Goal: Unclear: Browse casually

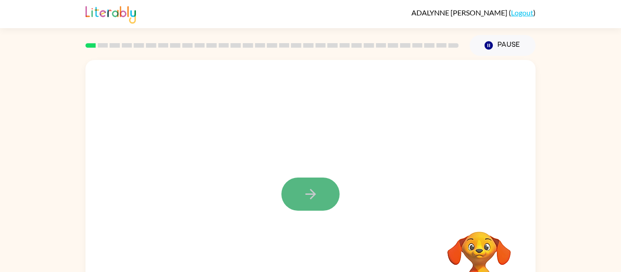
click at [310, 190] on icon "button" at bounding box center [310, 194] width 10 height 10
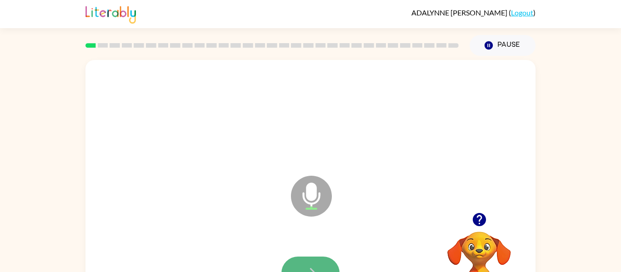
click at [322, 260] on button "button" at bounding box center [310, 273] width 58 height 33
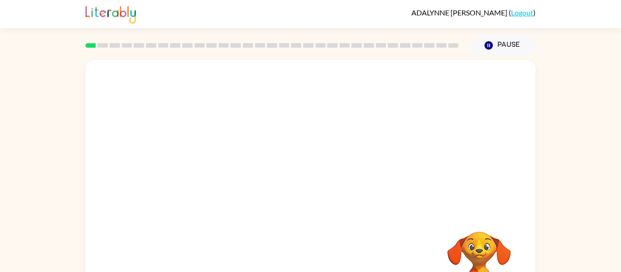
click at [583, 91] on div "Your browser must support playing .mp4 files to use Literably. Please try using…" at bounding box center [310, 188] width 621 height 264
click at [478, 265] on video "Your browser must support playing .mp4 files to use Literably. Please try using…" at bounding box center [479, 263] width 91 height 91
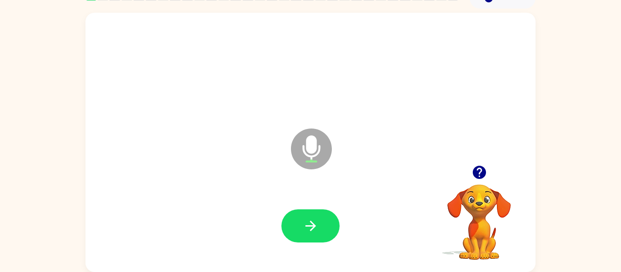
scroll to position [47, 0]
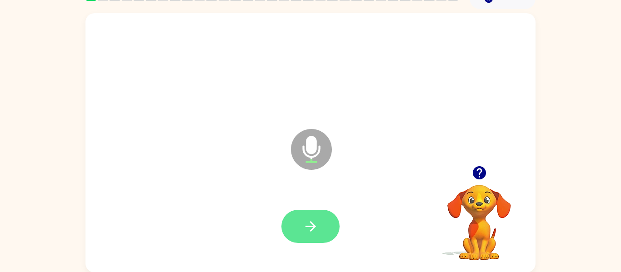
click at [311, 222] on icon "button" at bounding box center [310, 226] width 10 height 10
click at [308, 230] on icon "button" at bounding box center [311, 227] width 16 height 16
click at [305, 231] on icon "button" at bounding box center [311, 227] width 16 height 16
click at [313, 233] on icon "button" at bounding box center [311, 227] width 16 height 16
click at [301, 238] on button "button" at bounding box center [310, 226] width 58 height 33
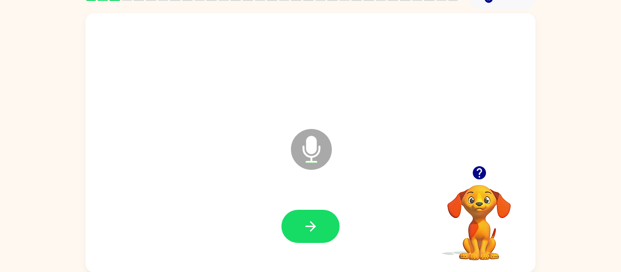
scroll to position [47, 0]
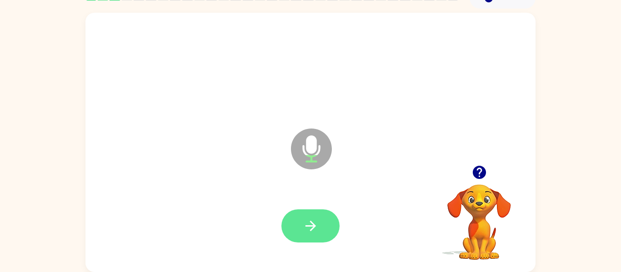
click at [309, 233] on icon "button" at bounding box center [311, 226] width 16 height 16
click at [313, 235] on button "button" at bounding box center [310, 226] width 58 height 33
click at [308, 225] on icon "button" at bounding box center [311, 226] width 16 height 16
click at [297, 213] on button "button" at bounding box center [310, 226] width 58 height 33
click at [298, 222] on button "button" at bounding box center [310, 226] width 58 height 33
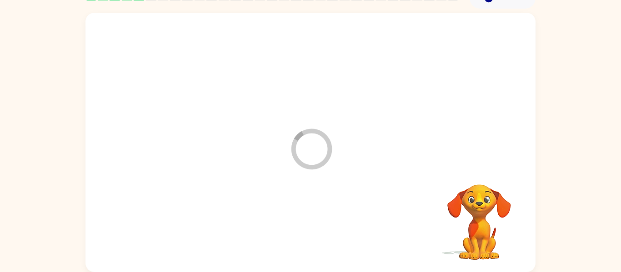
click at [300, 225] on div at bounding box center [311, 226] width 432 height 75
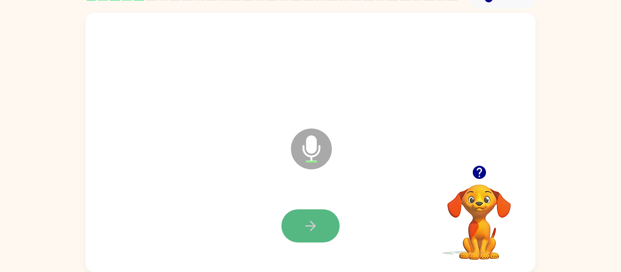
click at [317, 223] on icon "button" at bounding box center [311, 226] width 16 height 16
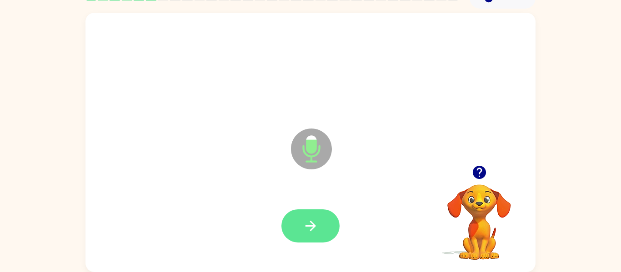
click at [333, 228] on button "button" at bounding box center [310, 226] width 58 height 33
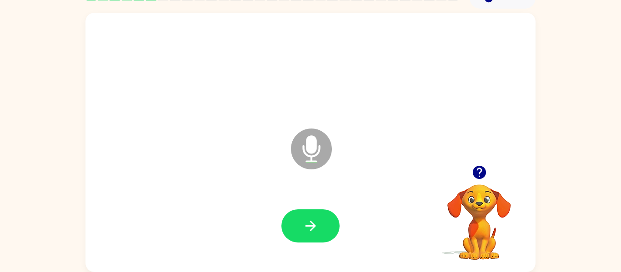
click at [333, 228] on button "button" at bounding box center [310, 226] width 58 height 33
click at [333, 227] on div at bounding box center [310, 226] width 58 height 33
click at [324, 240] on button "button" at bounding box center [310, 226] width 58 height 33
click at [565, 194] on div "Microphone The Microphone is here when it is your turn to talk Your browser mus…" at bounding box center [310, 141] width 621 height 264
click at [328, 204] on div at bounding box center [311, 226] width 432 height 75
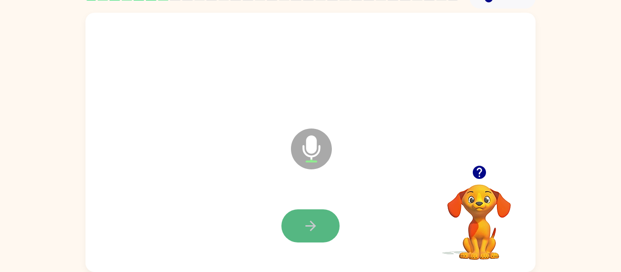
click at [328, 218] on button "button" at bounding box center [310, 226] width 58 height 33
click at [321, 221] on button "button" at bounding box center [310, 226] width 58 height 33
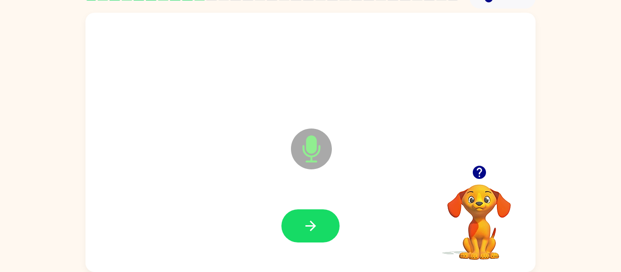
click at [476, 212] on video "Your browser must support playing .mp4 files to use Literably. Please try using…" at bounding box center [479, 215] width 91 height 91
click at [324, 210] on button "button" at bounding box center [310, 226] width 58 height 33
click at [326, 226] on button "button" at bounding box center [310, 226] width 58 height 33
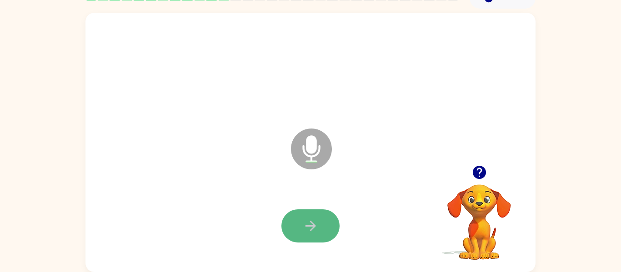
click at [326, 226] on button "button" at bounding box center [310, 226] width 58 height 33
click at [321, 228] on button "button" at bounding box center [310, 226] width 58 height 33
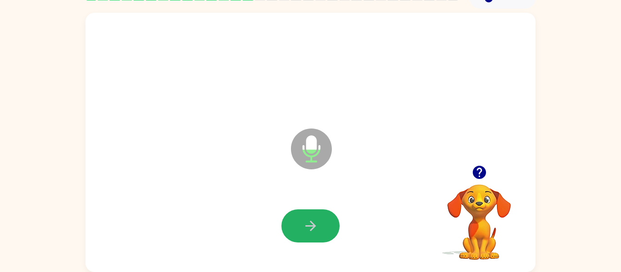
click at [321, 228] on button "button" at bounding box center [310, 226] width 58 height 33
click at [324, 230] on button "button" at bounding box center [310, 226] width 58 height 33
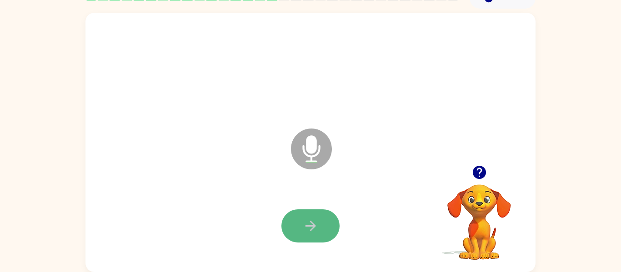
click at [323, 230] on button "button" at bounding box center [310, 226] width 58 height 33
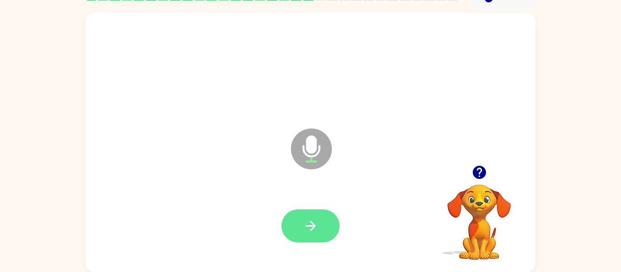
click at [322, 225] on button "button" at bounding box center [310, 226] width 58 height 33
click at [331, 222] on button "button" at bounding box center [310, 226] width 58 height 33
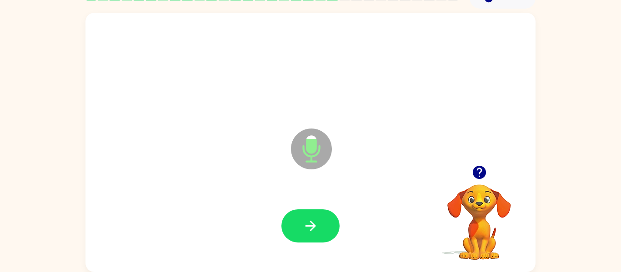
click at [331, 222] on button "button" at bounding box center [310, 226] width 58 height 33
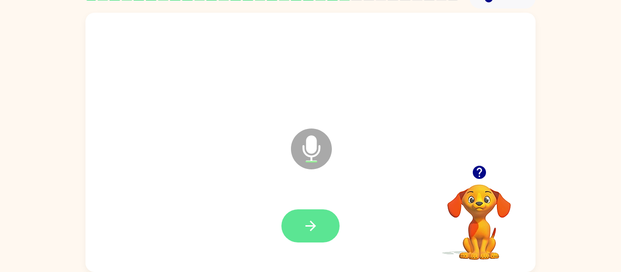
click at [331, 223] on button "button" at bounding box center [310, 226] width 58 height 33
click at [331, 227] on button "button" at bounding box center [310, 226] width 58 height 33
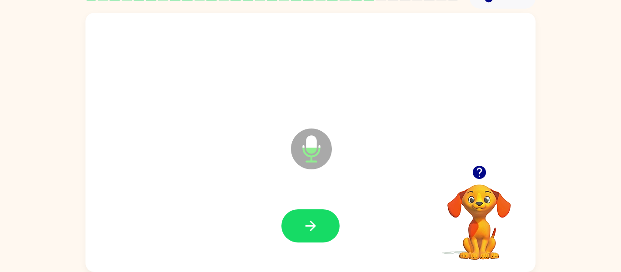
click at [331, 227] on button "button" at bounding box center [310, 226] width 58 height 33
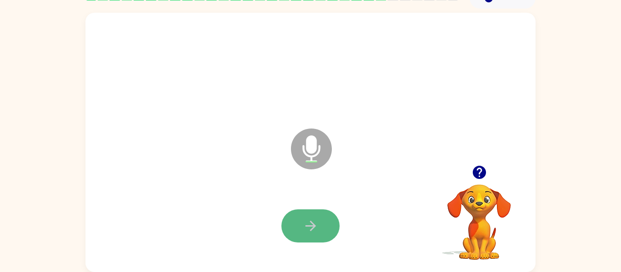
click at [331, 227] on button "button" at bounding box center [310, 226] width 58 height 33
click at [331, 228] on button "button" at bounding box center [310, 226] width 58 height 33
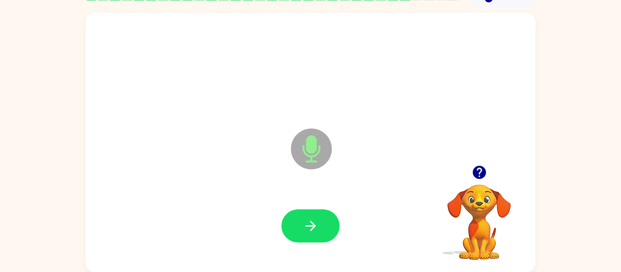
click at [331, 228] on button "button" at bounding box center [310, 226] width 58 height 33
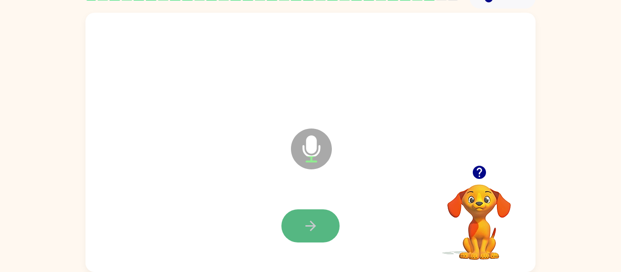
click at [331, 227] on button "button" at bounding box center [310, 226] width 58 height 33
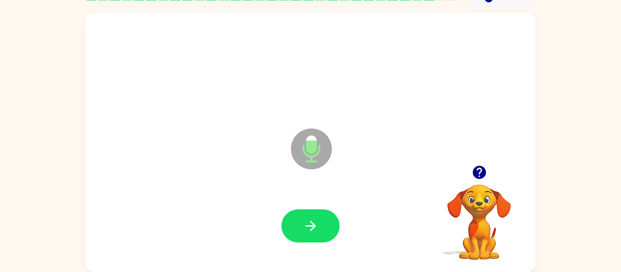
click at [331, 227] on button "button" at bounding box center [310, 226] width 58 height 33
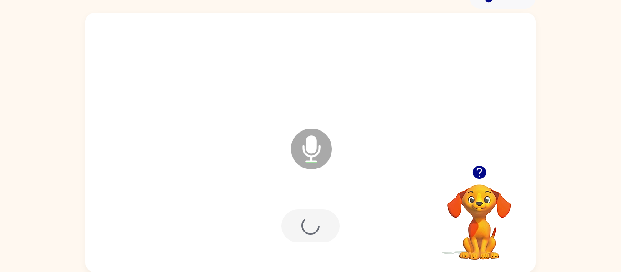
click at [331, 227] on div at bounding box center [310, 226] width 58 height 33
